Goal: Transaction & Acquisition: Purchase product/service

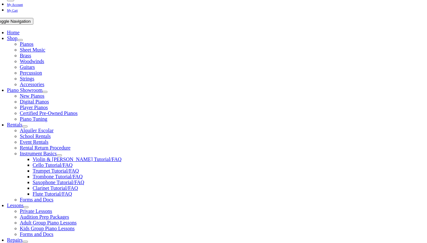
scroll to position [137, 0]
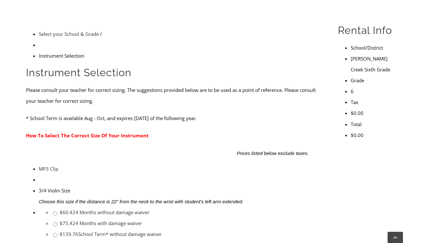
scroll to position [202, 0]
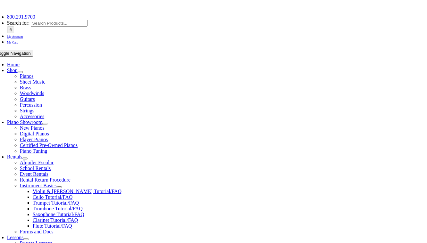
scroll to position [111, 0]
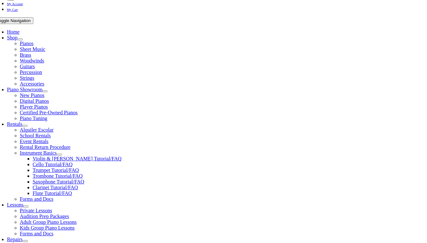
checkbox input"] "true"
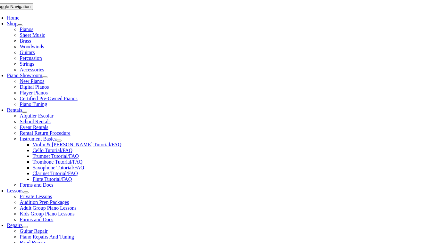
scroll to position [154, 0]
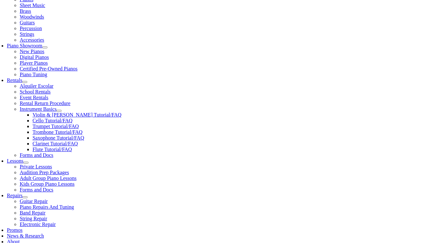
type input "1"
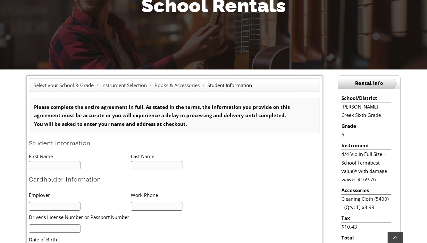
scroll to position [116, 0]
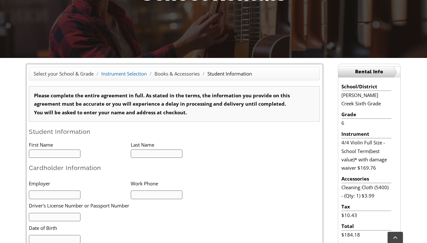
click at [129, 72] on link "Instrument Selection" at bounding box center [124, 74] width 46 height 6
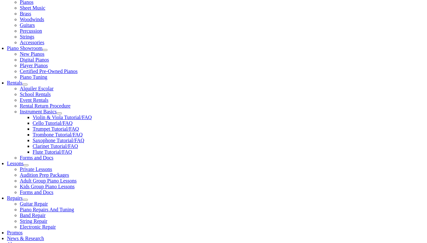
scroll to position [41, 0]
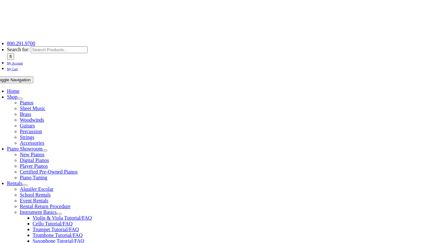
scroll to position [142, 0]
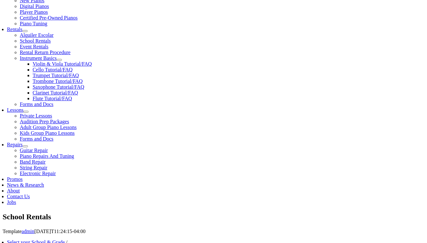
scroll to position [261, 0]
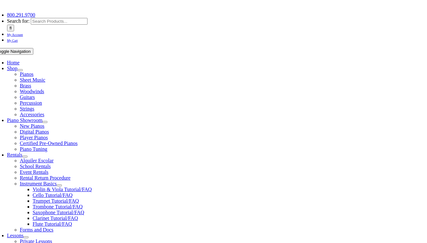
scroll to position [124, 0]
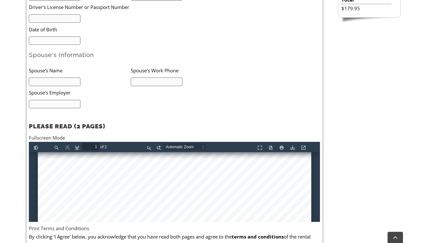
scroll to position [233, 0]
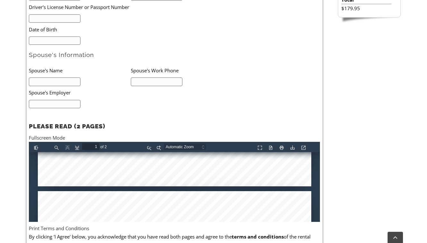
type input "2"
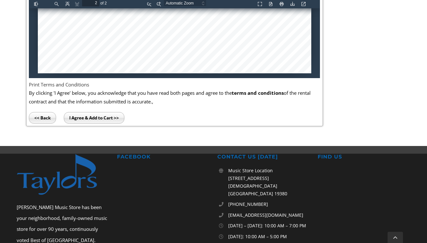
scroll to position [487, 0]
